Goal: Find specific page/section: Find specific page/section

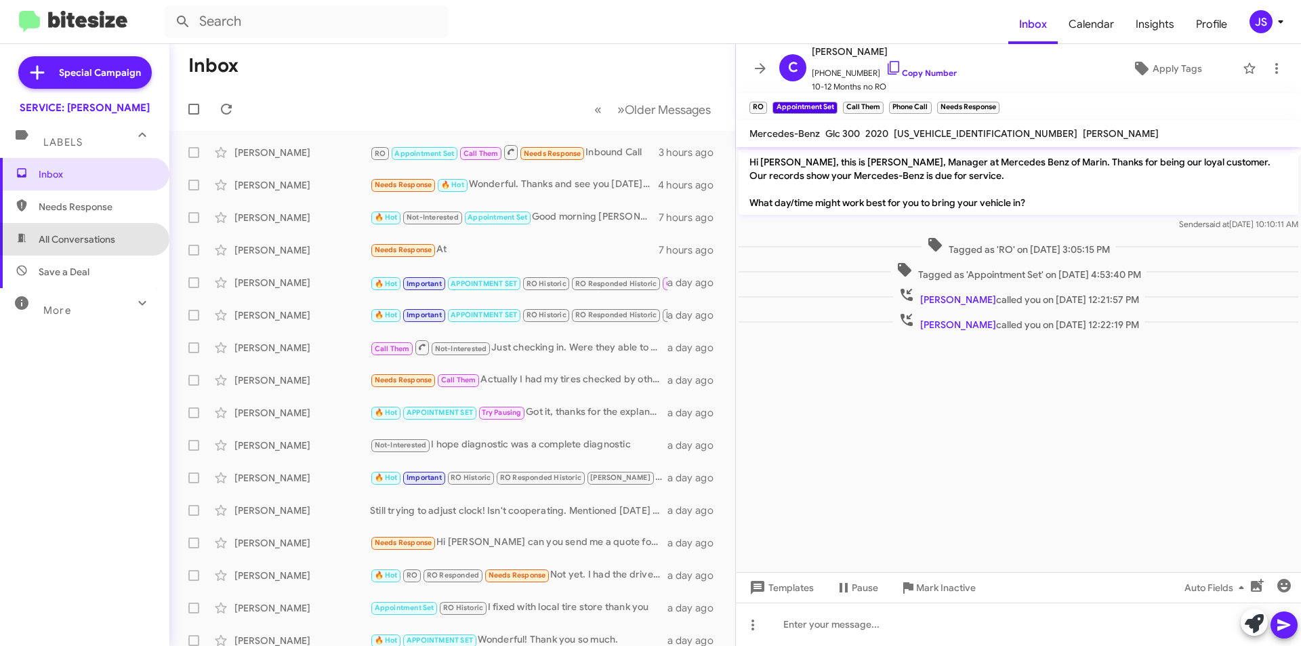
click at [110, 249] on span "All Conversations" at bounding box center [84, 239] width 169 height 33
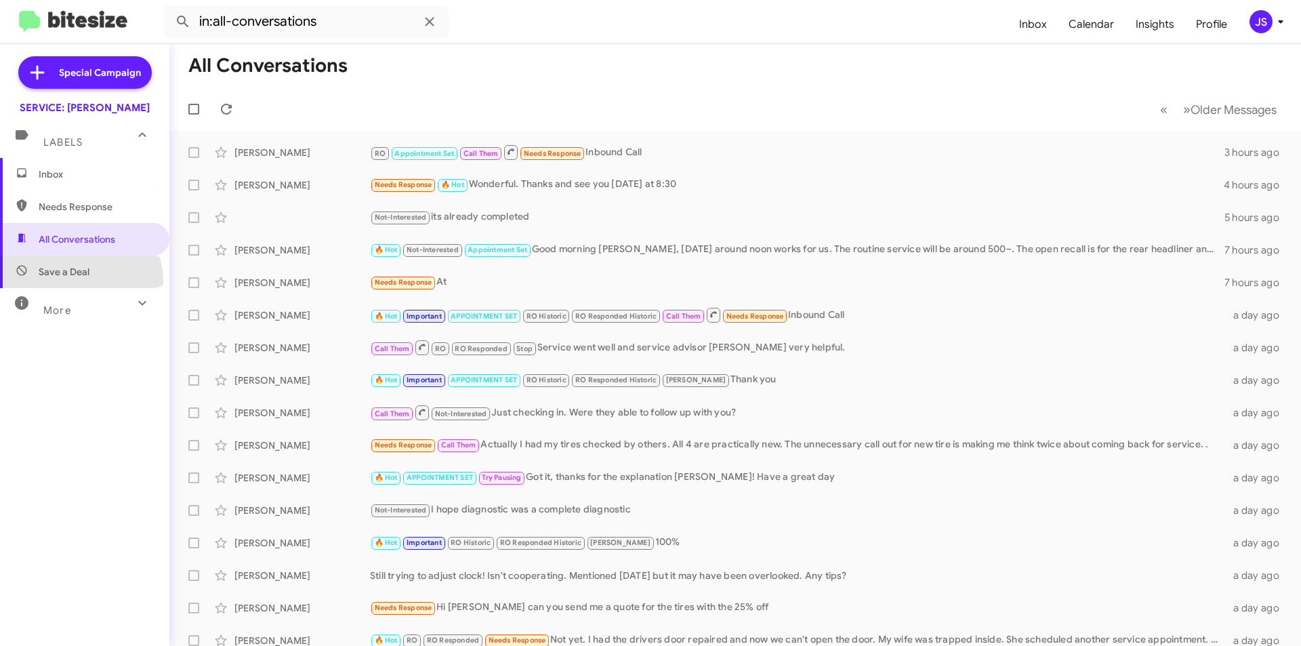
click at [70, 282] on span "Save a Deal" at bounding box center [84, 271] width 169 height 33
type input "in:not-interested"
